Goal: Task Accomplishment & Management: Use online tool/utility

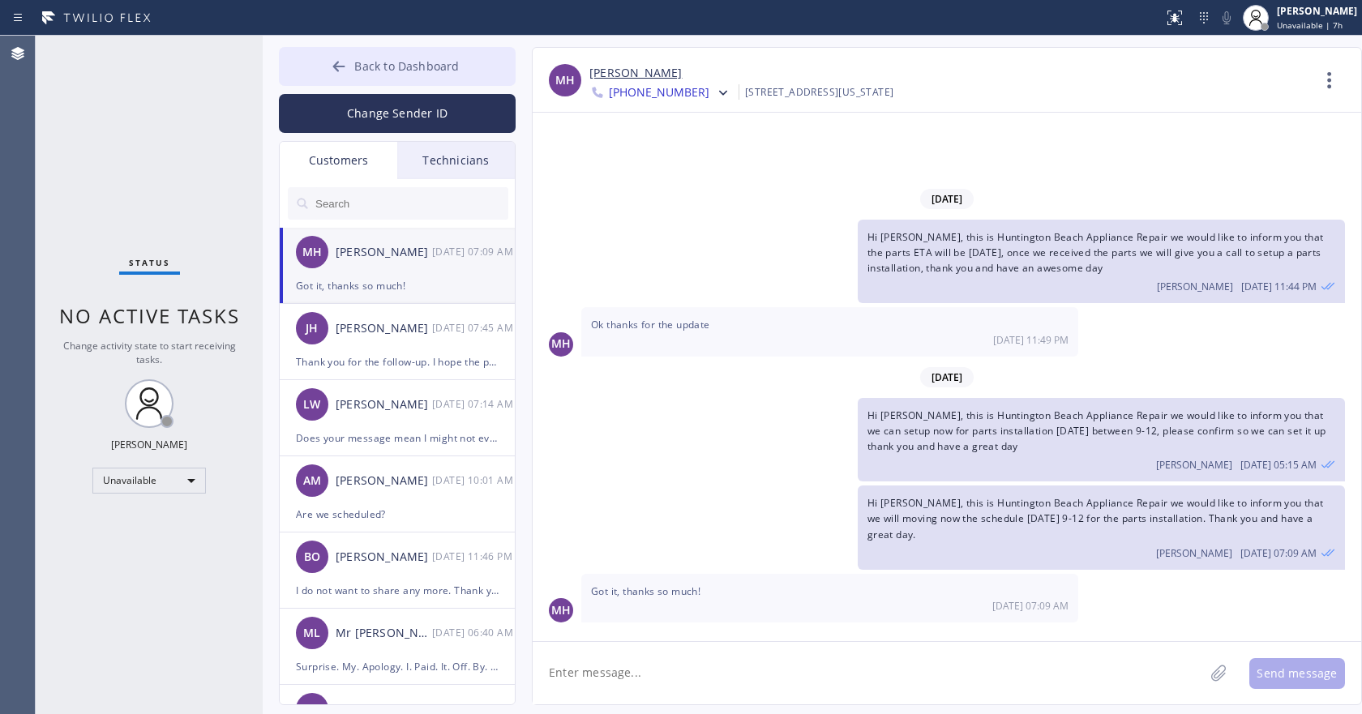
click at [409, 68] on span "Back to Dashboard" at bounding box center [406, 65] width 105 height 15
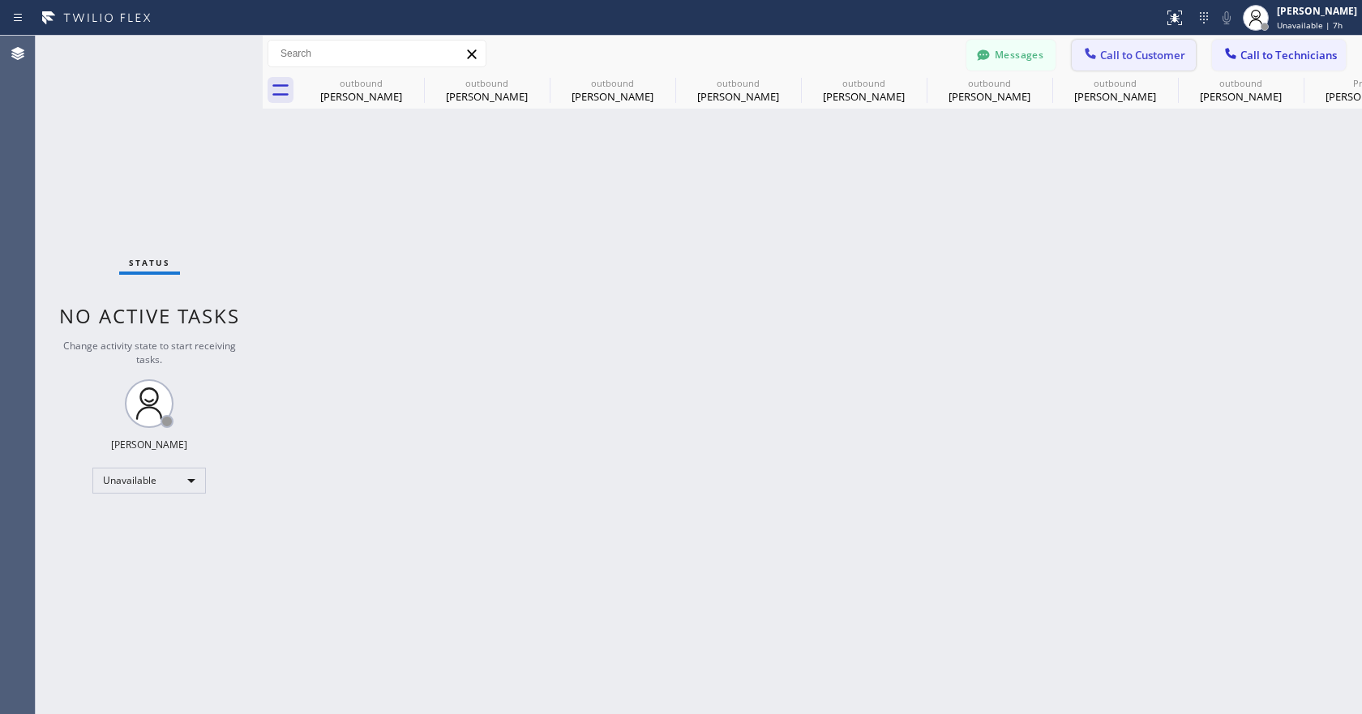
click at [1126, 60] on span "Call to Customer" at bounding box center [1142, 55] width 85 height 15
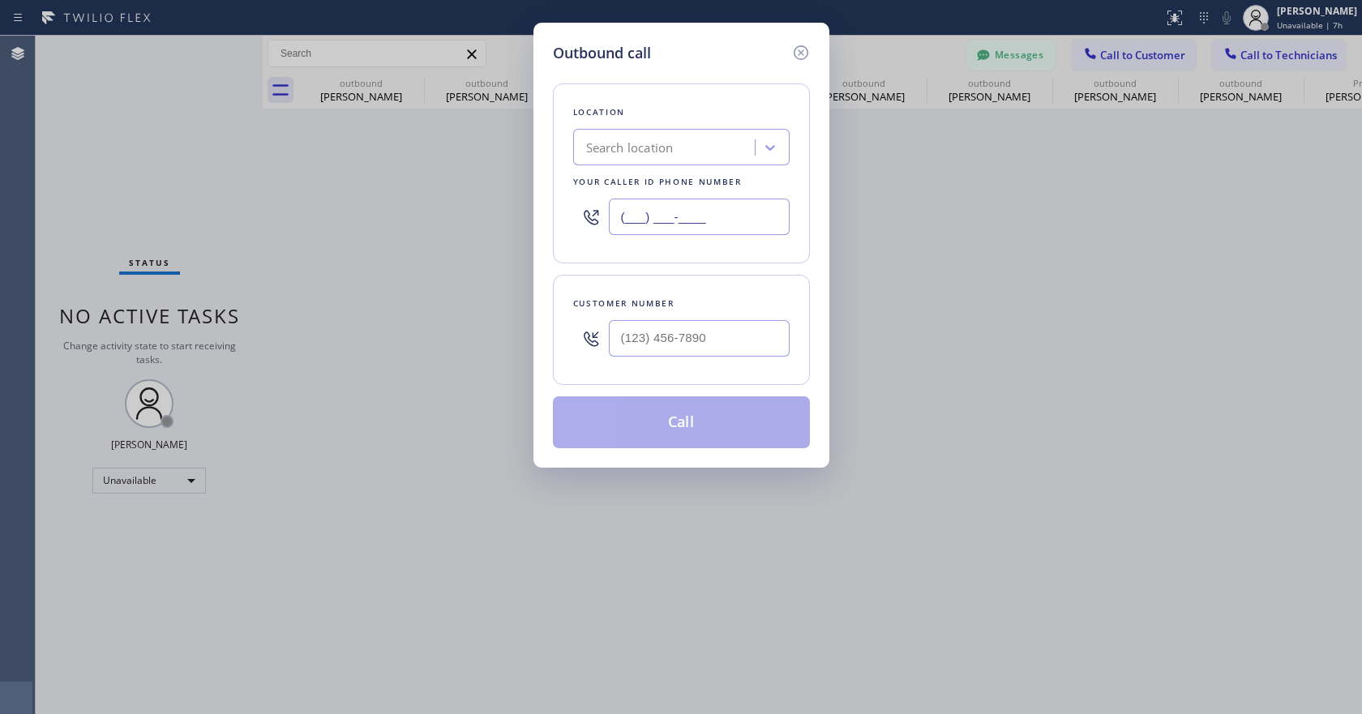
click at [678, 202] on input "(___) ___-____" at bounding box center [699, 217] width 181 height 36
paste input "833) 692-2271"
type input "[PHONE_NUMBER]"
click at [680, 340] on input "(___) ___-____" at bounding box center [699, 338] width 181 height 36
paste input "714) 267-6048"
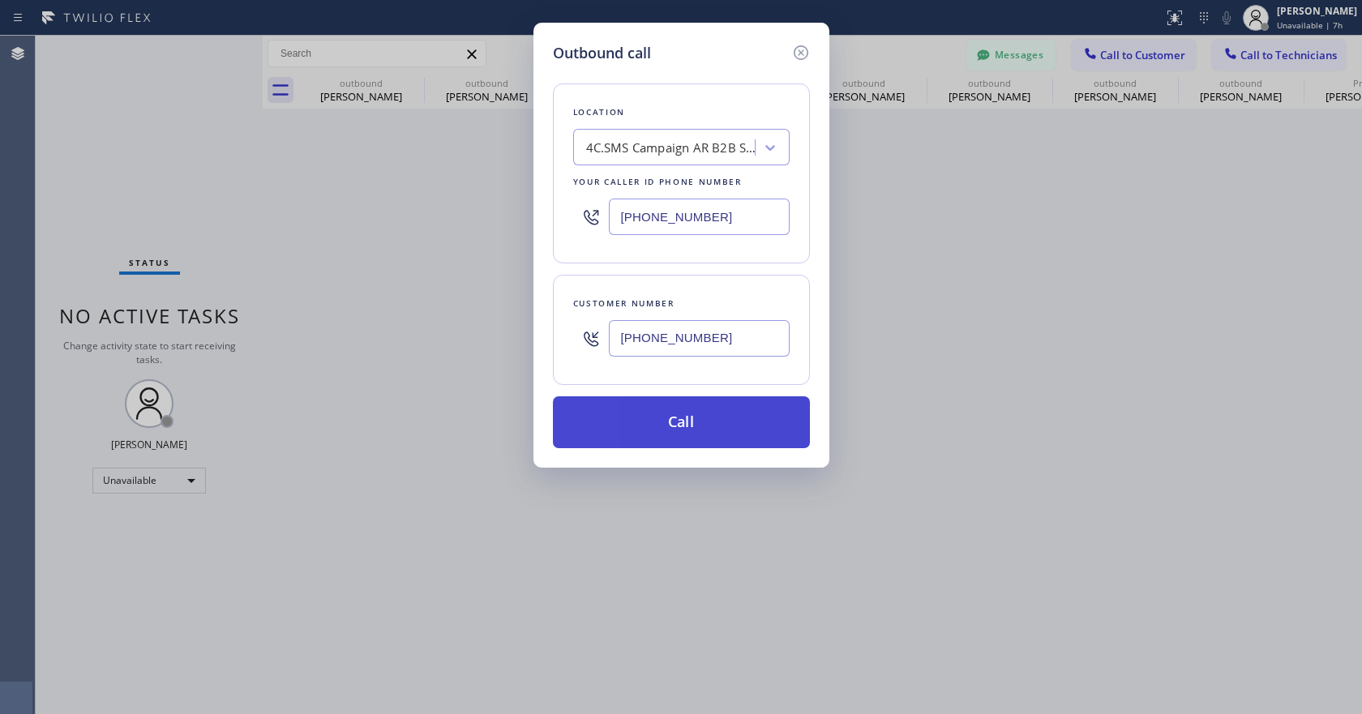
type input "[PHONE_NUMBER]"
click at [689, 411] on button "Call" at bounding box center [681, 423] width 257 height 52
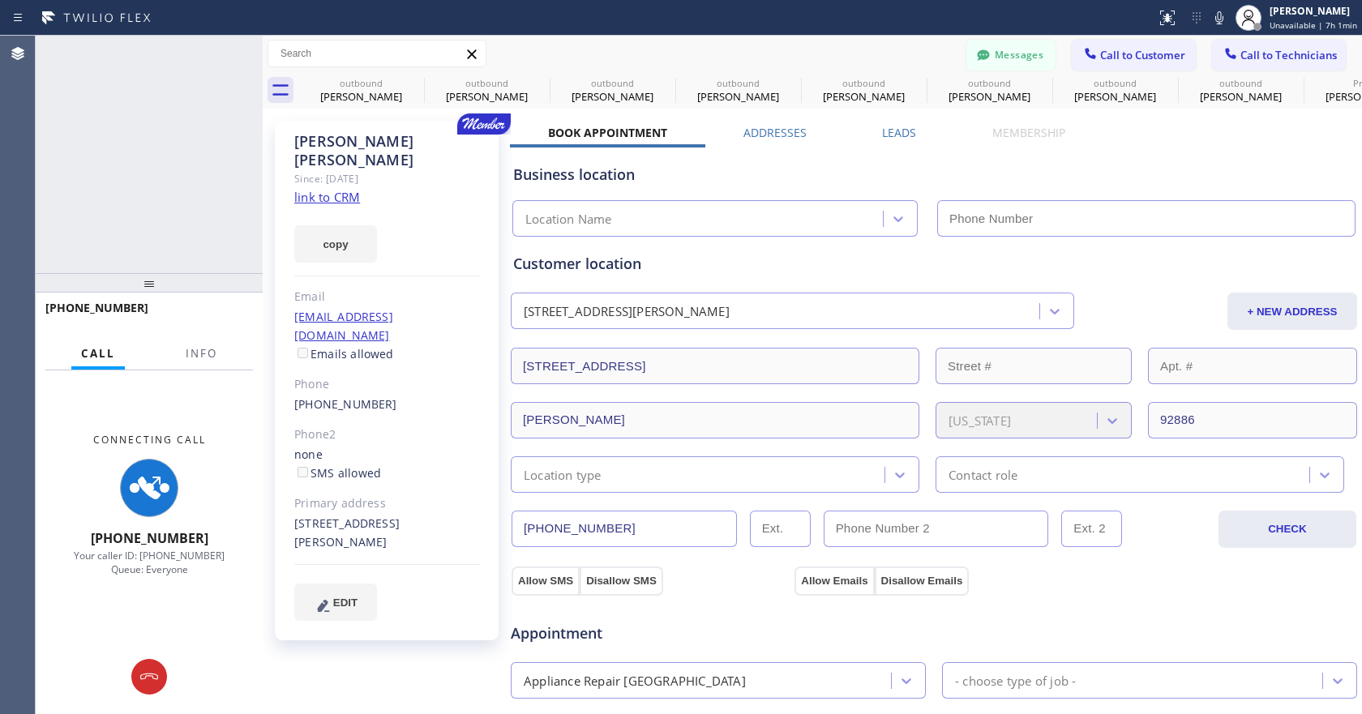
type input "[PHONE_NUMBER]"
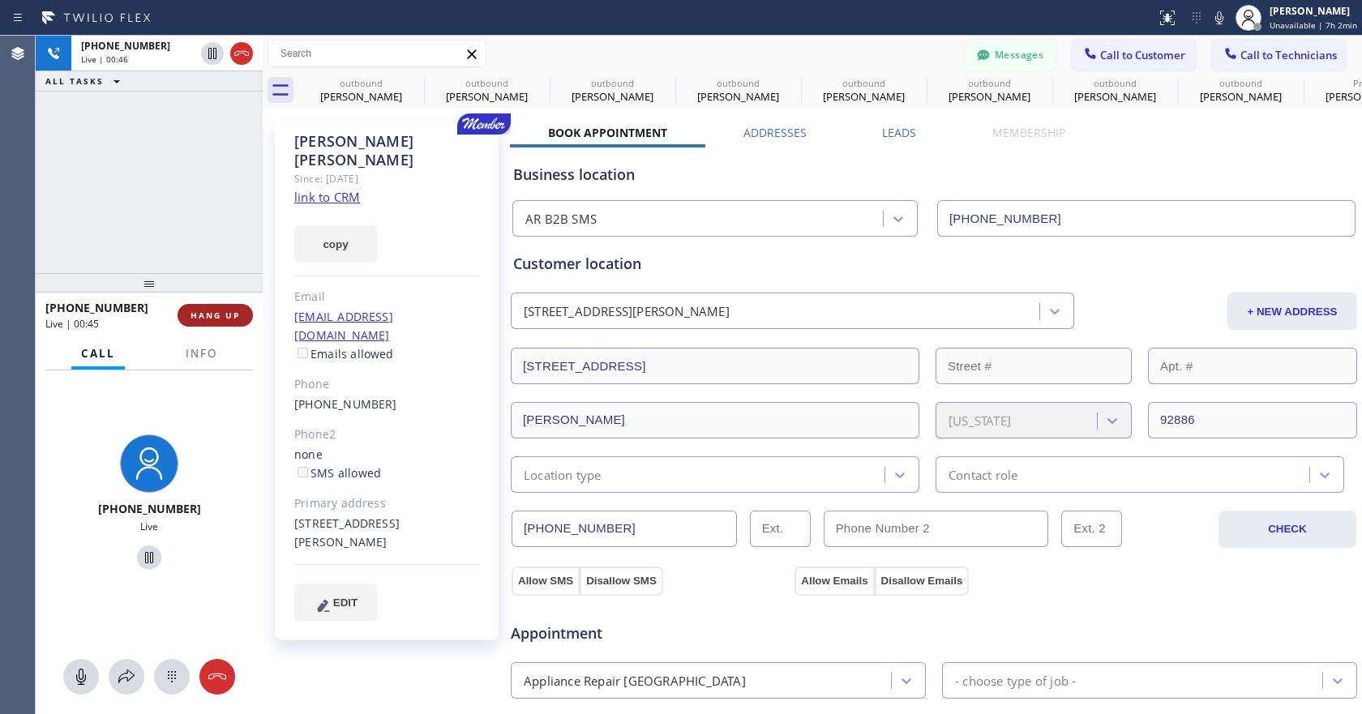
click at [215, 320] on span "HANG UP" at bounding box center [215, 315] width 49 height 11
